Goal: Task Accomplishment & Management: Use online tool/utility

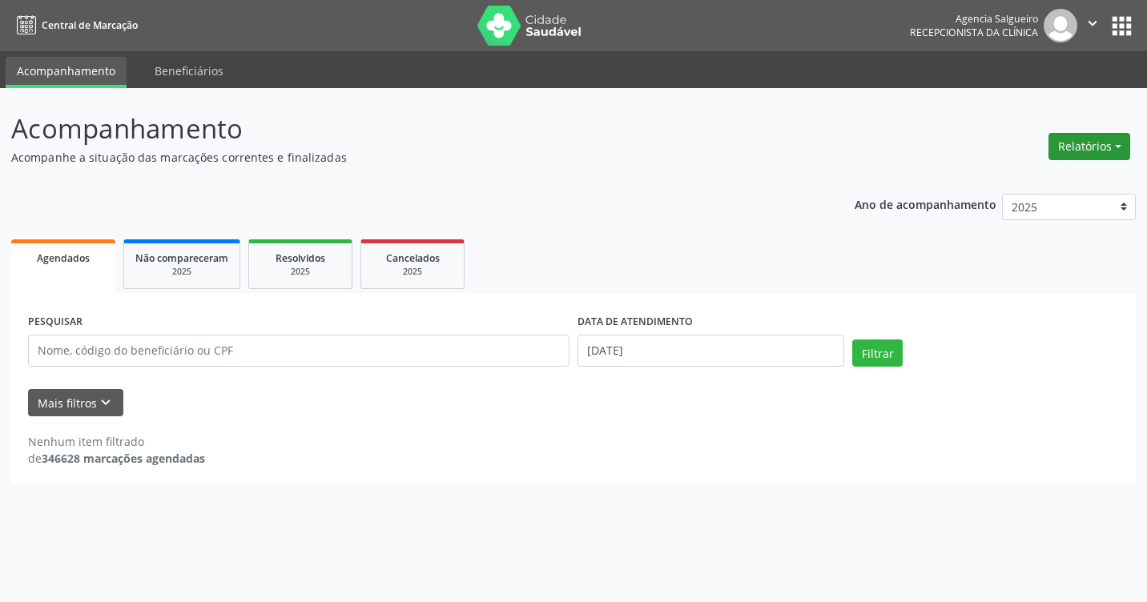
click at [1124, 141] on button "Relatórios" at bounding box center [1089, 146] width 82 height 27
click at [1012, 180] on link "Agendamentos" at bounding box center [1045, 181] width 172 height 22
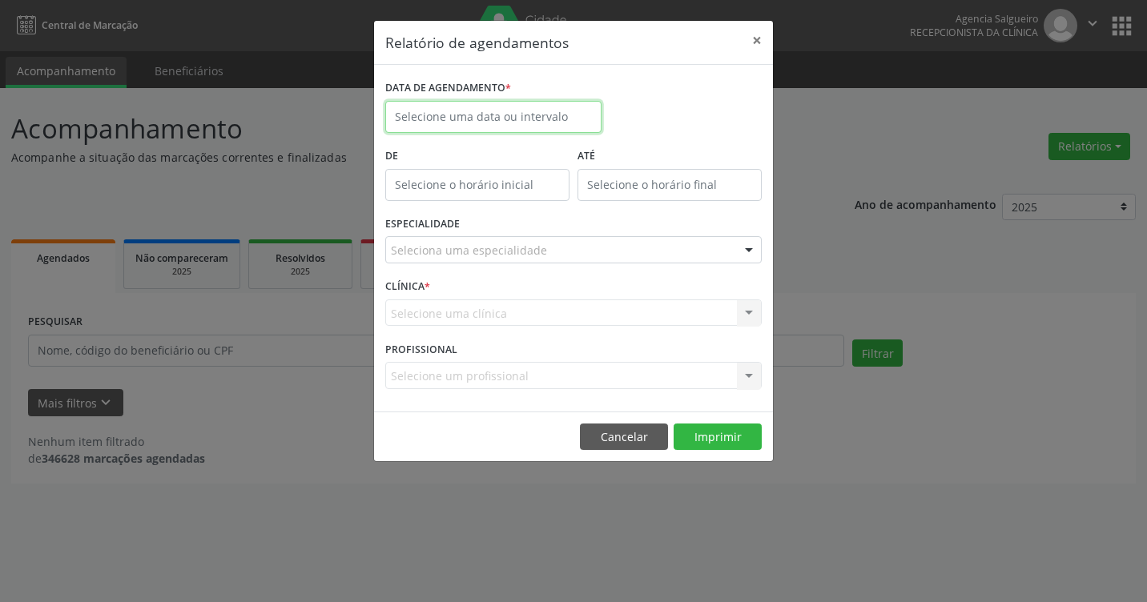
click at [490, 119] on input "text" at bounding box center [493, 117] width 216 height 32
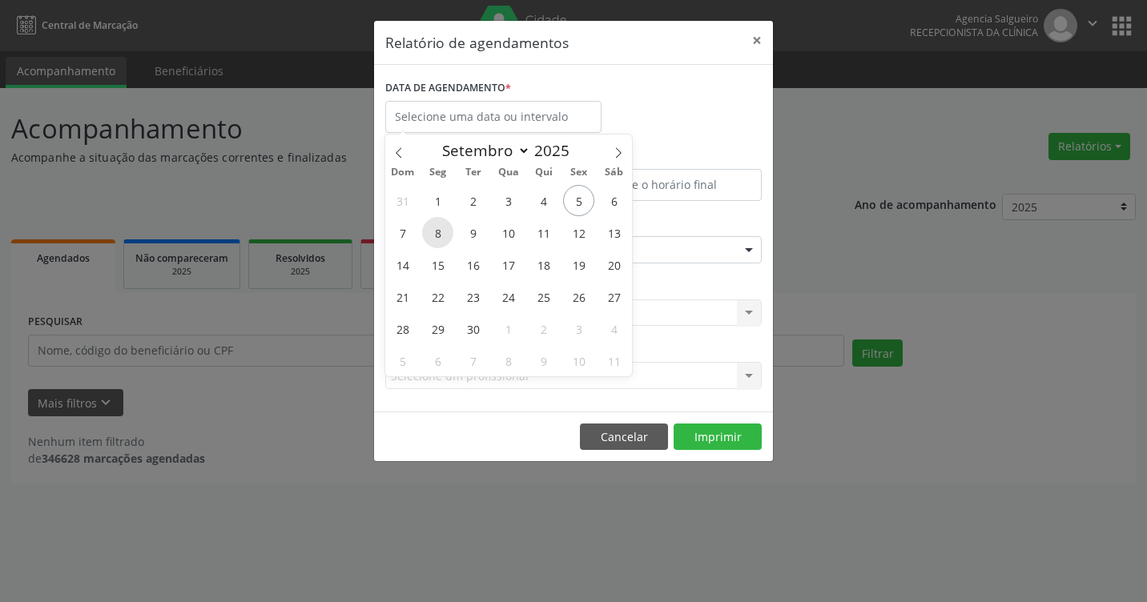
click at [441, 234] on span "8" at bounding box center [437, 232] width 31 height 31
type input "[DATE]"
click at [441, 234] on span "8" at bounding box center [437, 232] width 31 height 31
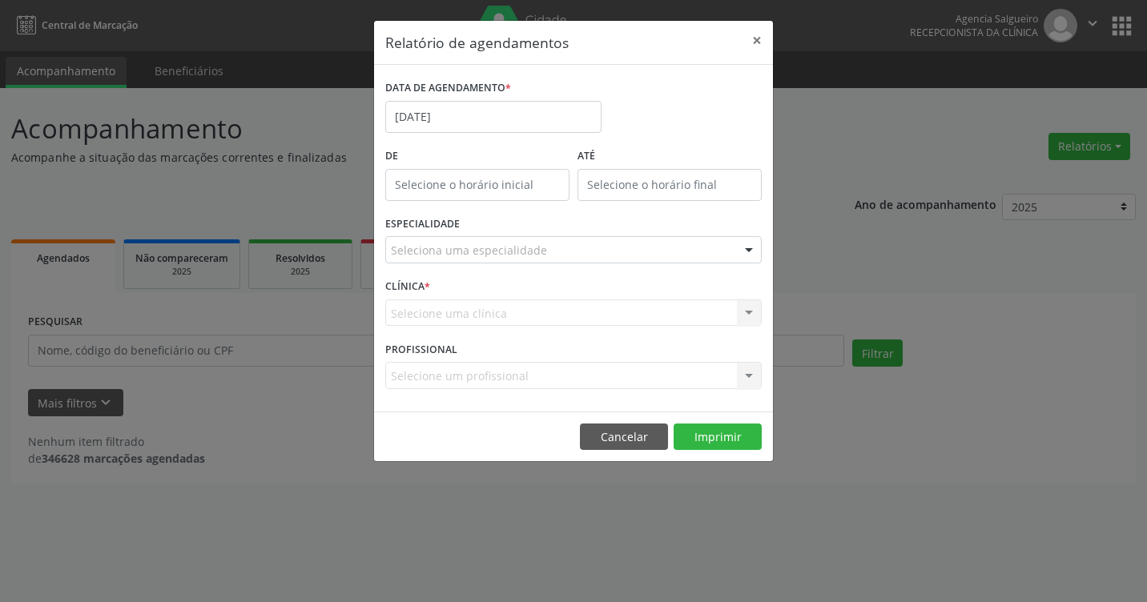
click at [754, 243] on div at bounding box center [749, 250] width 24 height 27
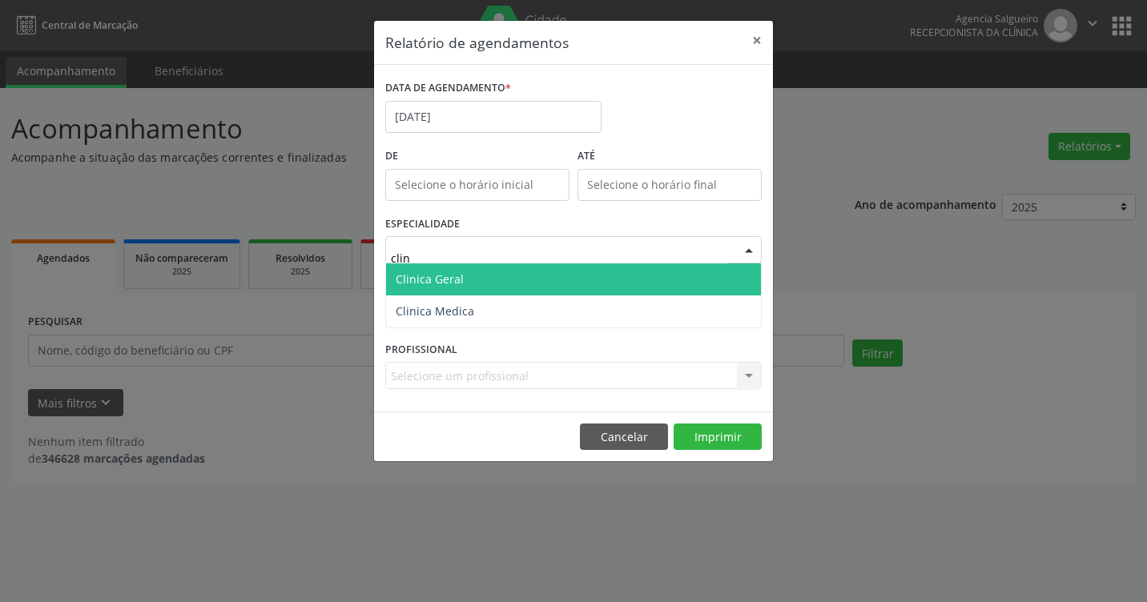
type input "clini"
click at [619, 291] on span "Clinica Geral" at bounding box center [573, 279] width 375 height 32
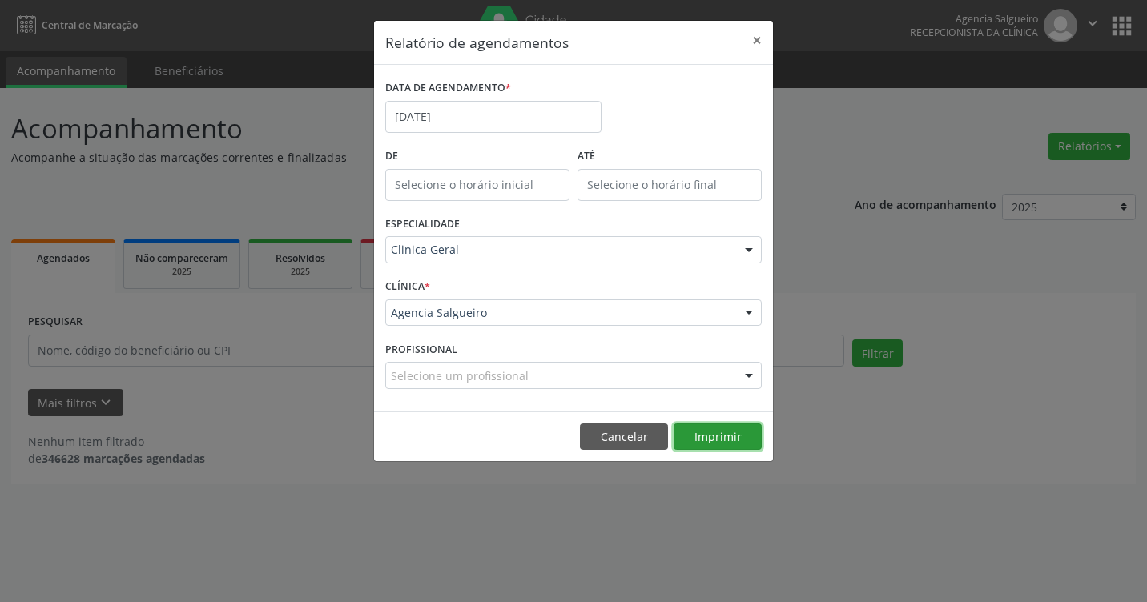
click at [736, 440] on button "Imprimir" at bounding box center [718, 437] width 88 height 27
